Goal: Task Accomplishment & Management: Complete application form

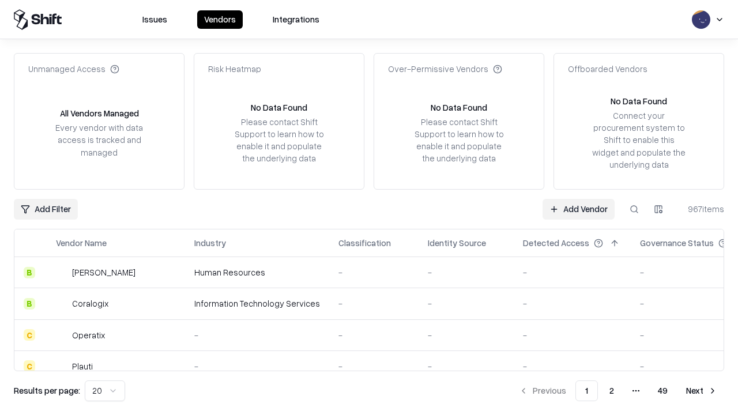
click at [578, 209] on link "Add Vendor" at bounding box center [578, 209] width 72 height 21
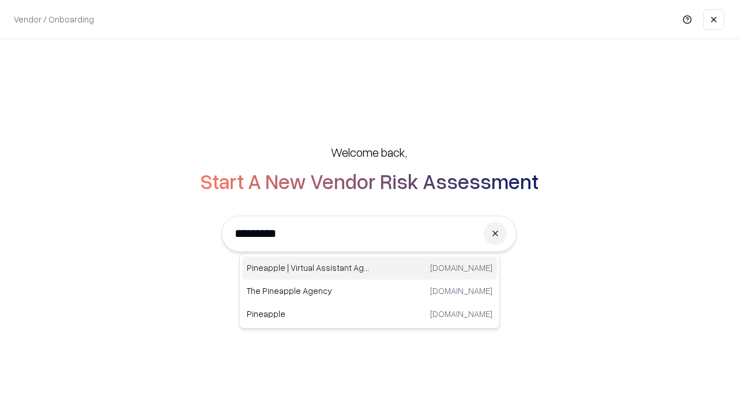
click at [369, 268] on div "Pineapple | Virtual Assistant Agency [DOMAIN_NAME]" at bounding box center [369, 267] width 255 height 23
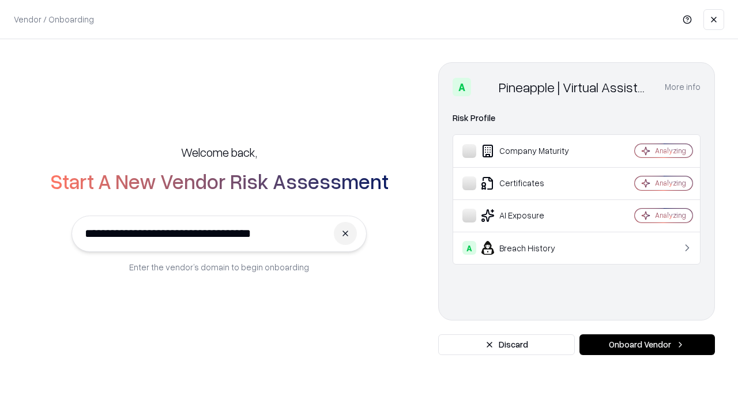
type input "**********"
click at [647, 345] on button "Onboard Vendor" at bounding box center [646, 344] width 135 height 21
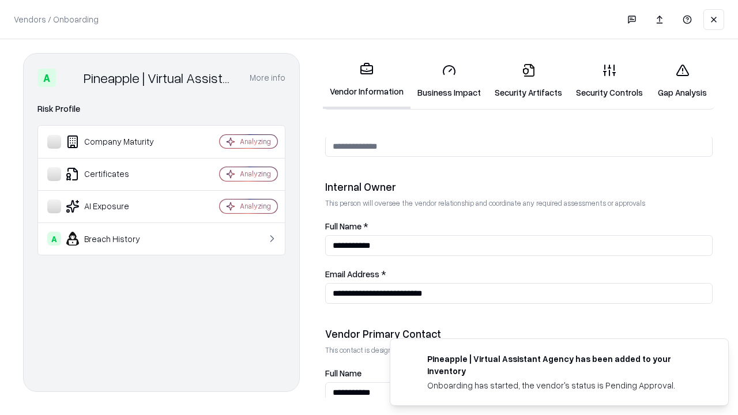
scroll to position [597, 0]
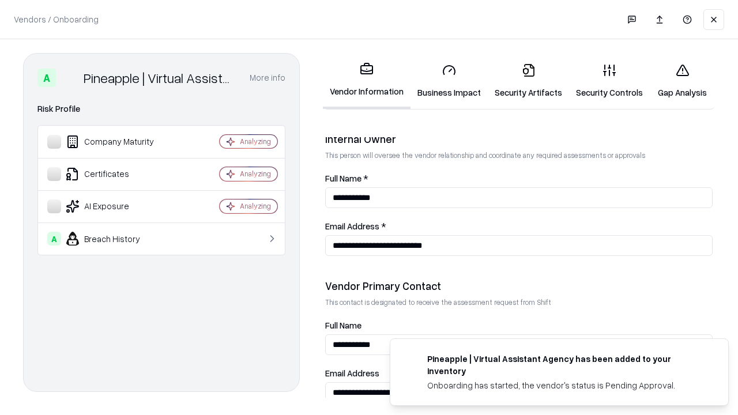
click at [449, 81] on link "Business Impact" at bounding box center [448, 81] width 77 height 54
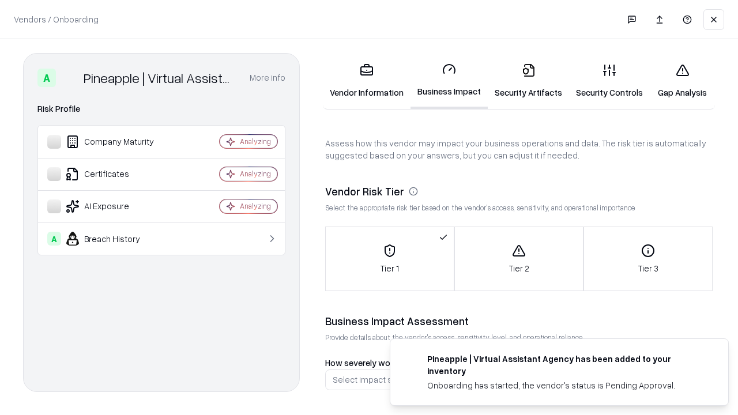
click at [528, 81] on link "Security Artifacts" at bounding box center [528, 81] width 81 height 54
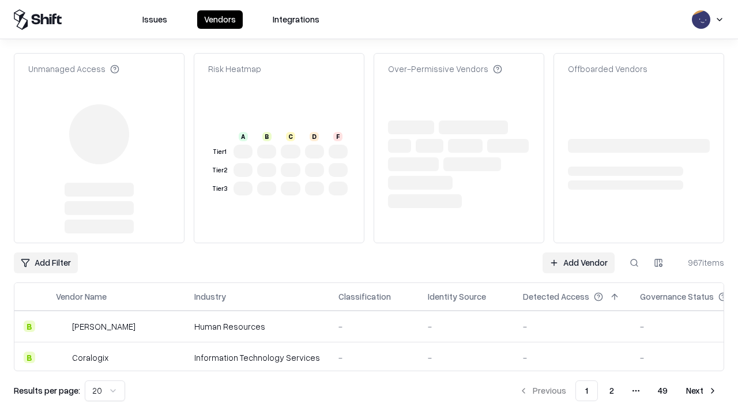
click at [578, 252] on link "Add Vendor" at bounding box center [578, 262] width 72 height 21
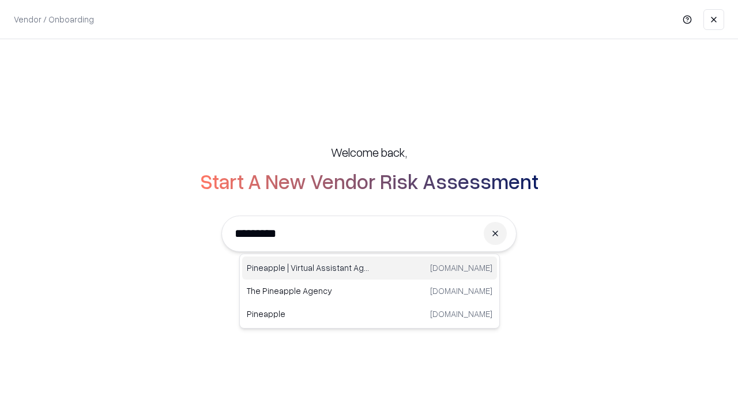
click at [369, 268] on div "Pineapple | Virtual Assistant Agency [DOMAIN_NAME]" at bounding box center [369, 267] width 255 height 23
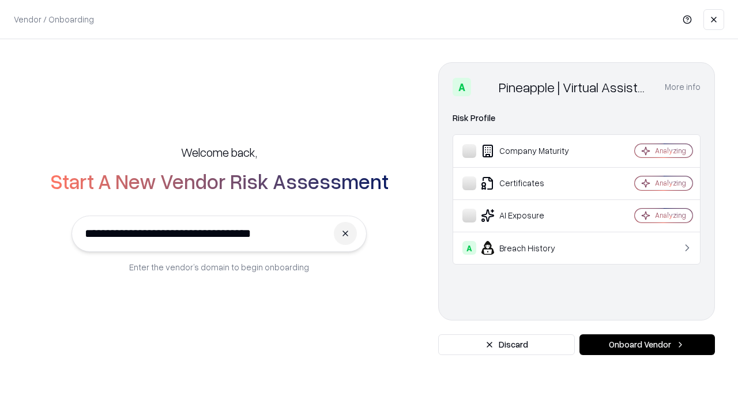
type input "**********"
click at [647, 345] on button "Onboard Vendor" at bounding box center [646, 344] width 135 height 21
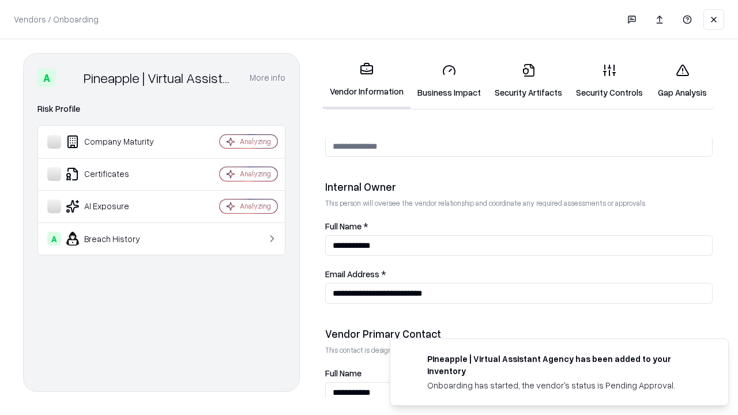
scroll to position [597, 0]
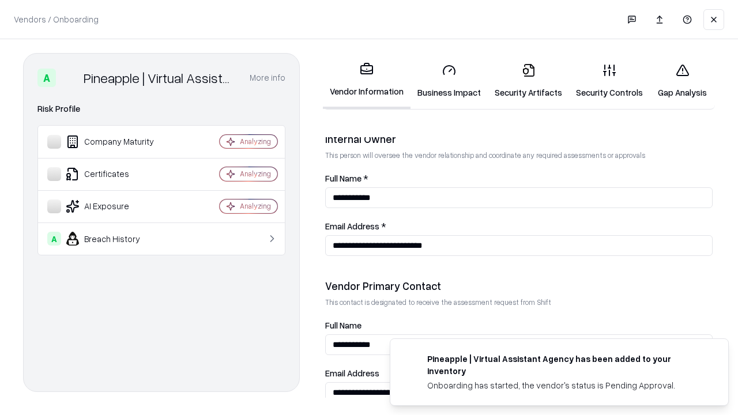
click at [682, 81] on link "Gap Analysis" at bounding box center [682, 81] width 65 height 54
